Goal: Task Accomplishment & Management: Use online tool/utility

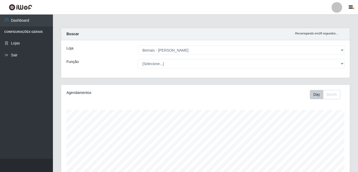
select select "230"
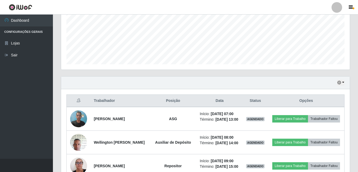
scroll to position [110, 289]
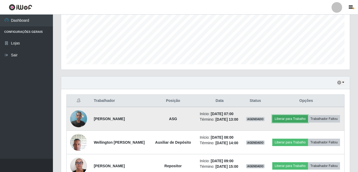
click at [308, 120] on button "Liberar para Trabalho" at bounding box center [291, 118] width 36 height 7
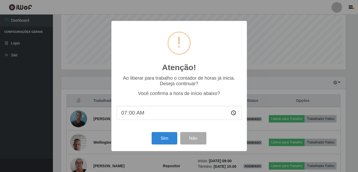
scroll to position [110, 286]
click at [130, 116] on input "07:00" at bounding box center [179, 113] width 125 height 14
type input "07:32"
click at [164, 137] on button "Sim" at bounding box center [165, 138] width 26 height 12
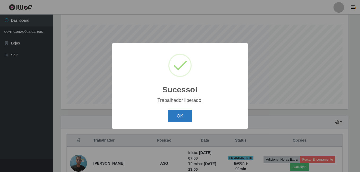
click at [182, 115] on button "OK" at bounding box center [180, 116] width 25 height 12
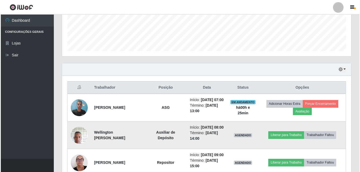
scroll to position [165, 0]
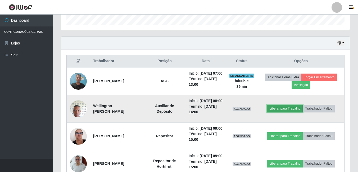
click at [275, 112] on button "Liberar para Trabalho" at bounding box center [285, 108] width 36 height 7
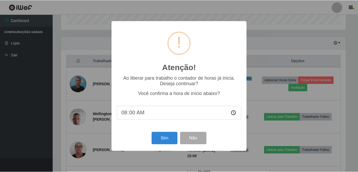
scroll to position [110, 286]
click at [156, 137] on button "Sim" at bounding box center [165, 138] width 26 height 12
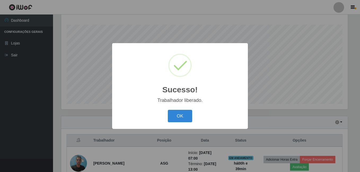
click at [168, 110] on button "OK" at bounding box center [180, 116] width 25 height 12
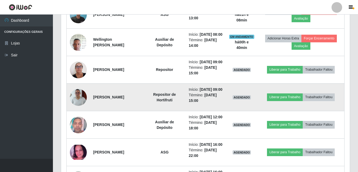
scroll to position [244, 0]
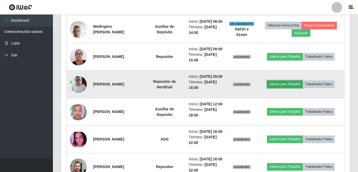
click at [283, 88] on button "Liberar para Trabalho" at bounding box center [285, 84] width 36 height 7
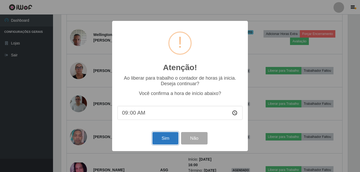
click at [160, 140] on button "Sim" at bounding box center [165, 138] width 26 height 12
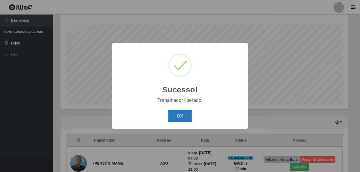
click at [187, 119] on button "OK" at bounding box center [180, 116] width 25 height 12
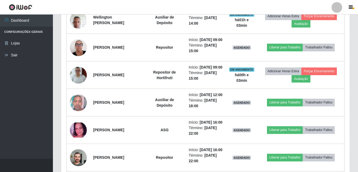
scroll to position [244, 0]
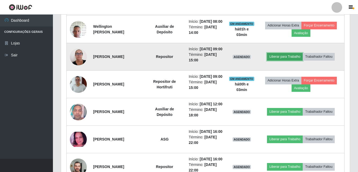
click at [287, 60] on button "Liberar para Trabalho" at bounding box center [285, 56] width 36 height 7
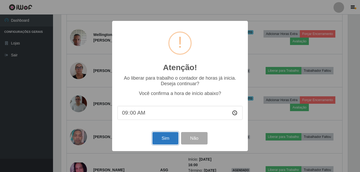
click at [170, 137] on button "Sim" at bounding box center [165, 138] width 26 height 12
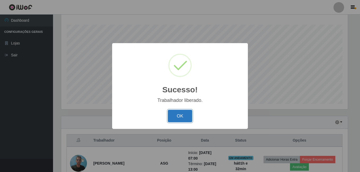
click at [181, 115] on button "OK" at bounding box center [180, 116] width 25 height 12
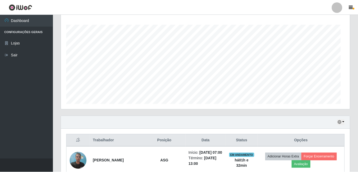
scroll to position [110, 289]
